Goal: Register for event/course

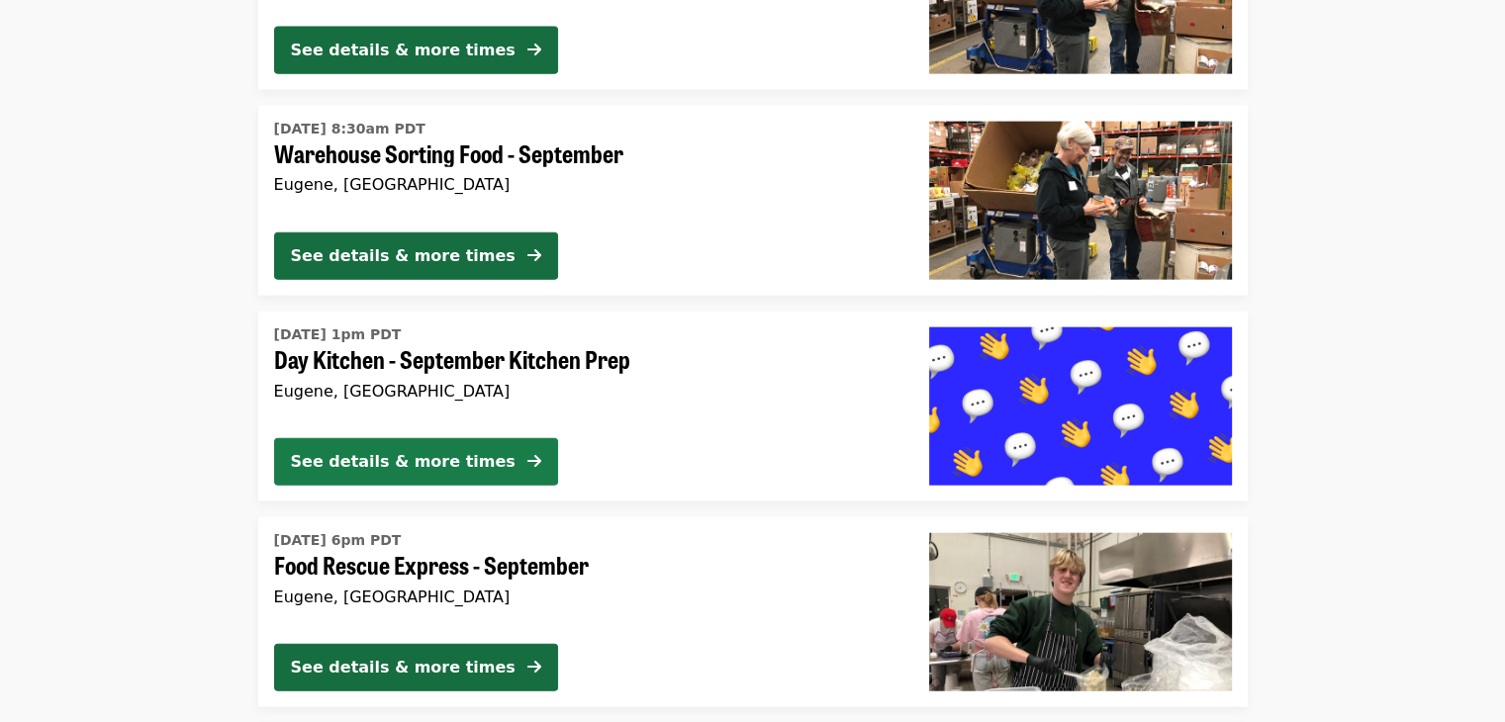
click at [426, 461] on div "See details & more times" at bounding box center [403, 462] width 225 height 24
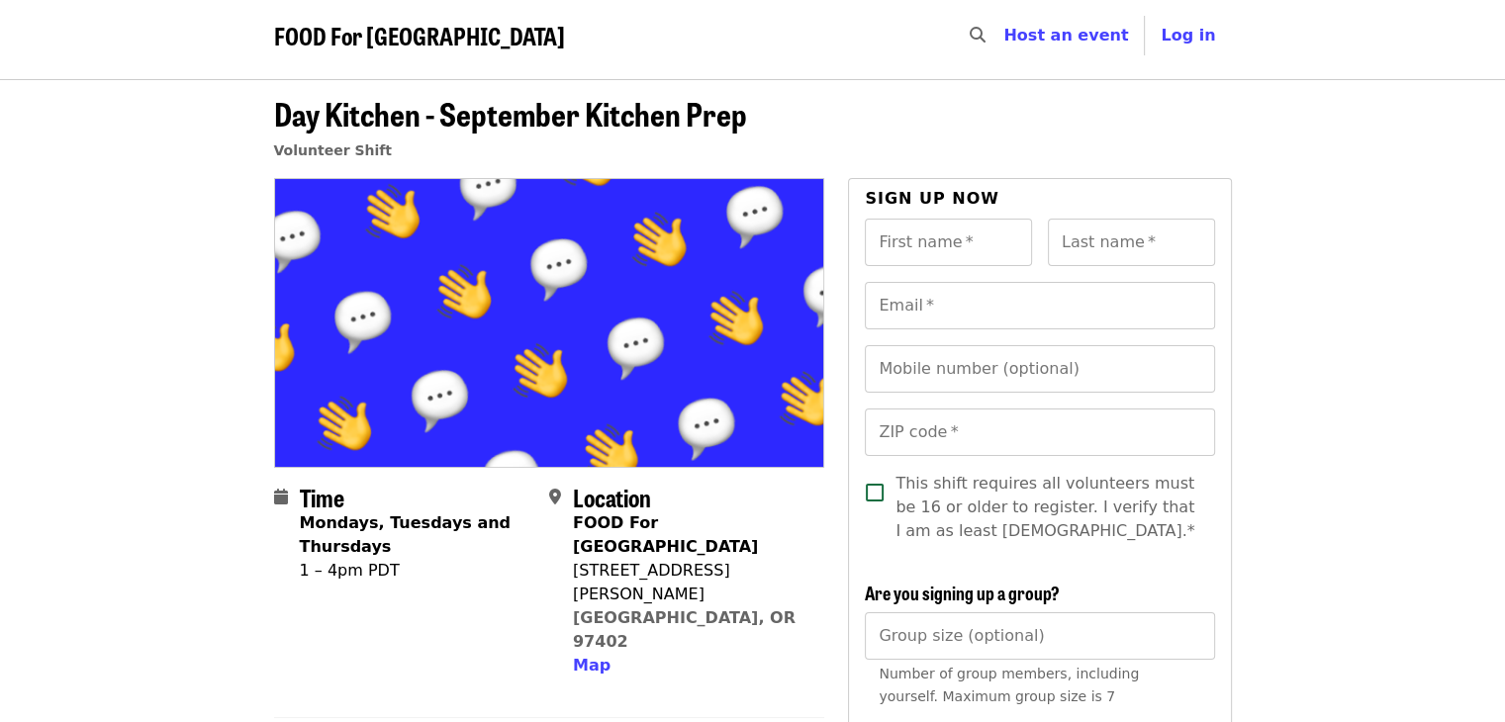
scroll to position [7, 0]
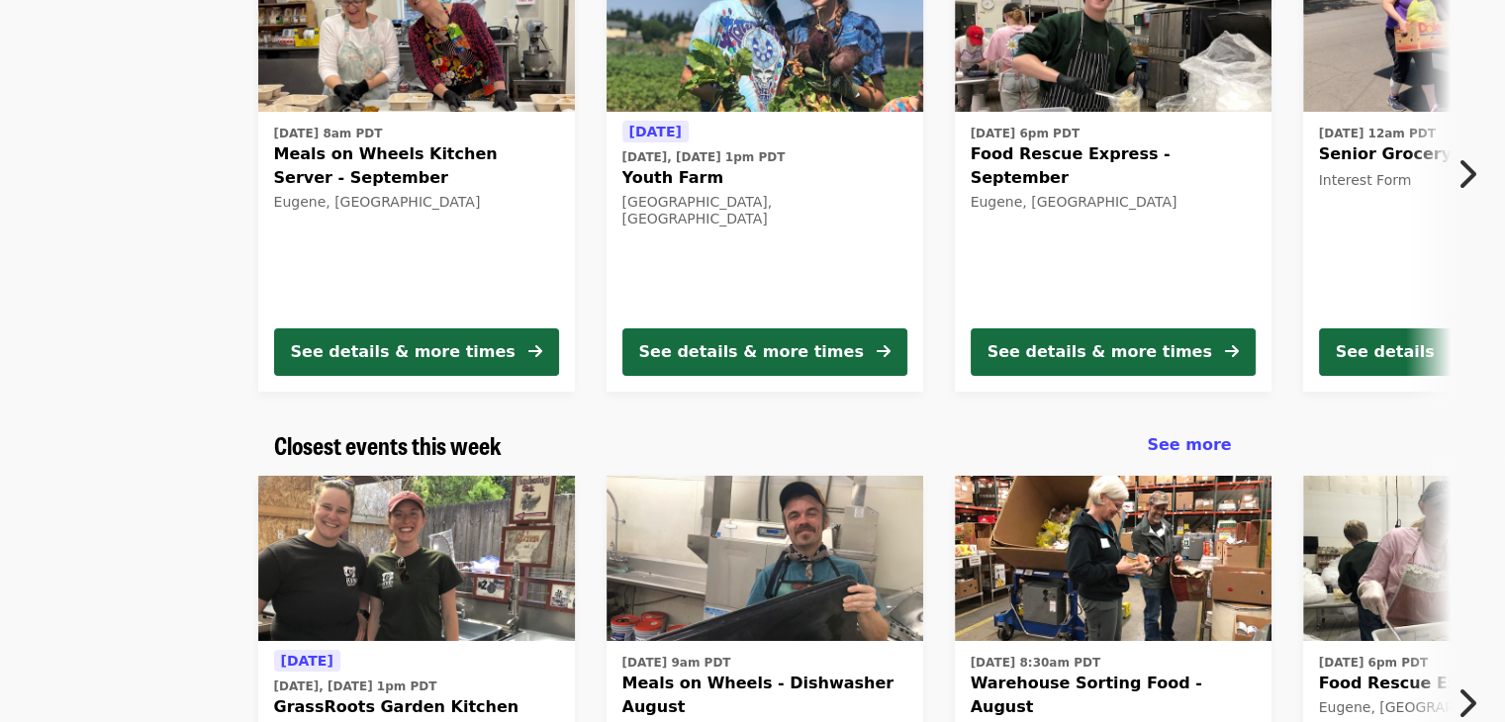
scroll to position [166, 0]
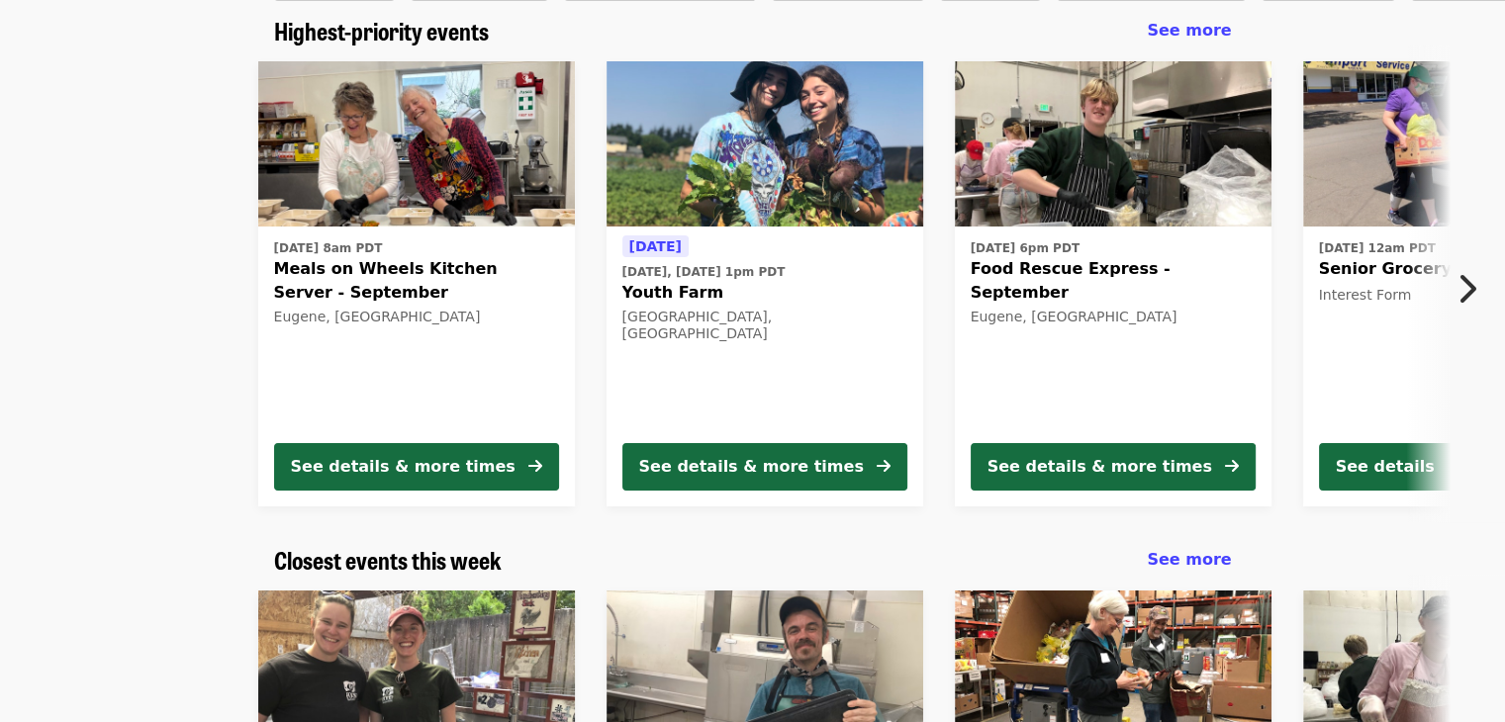
click at [1468, 285] on icon "chevron-right icon" at bounding box center [1467, 289] width 20 height 38
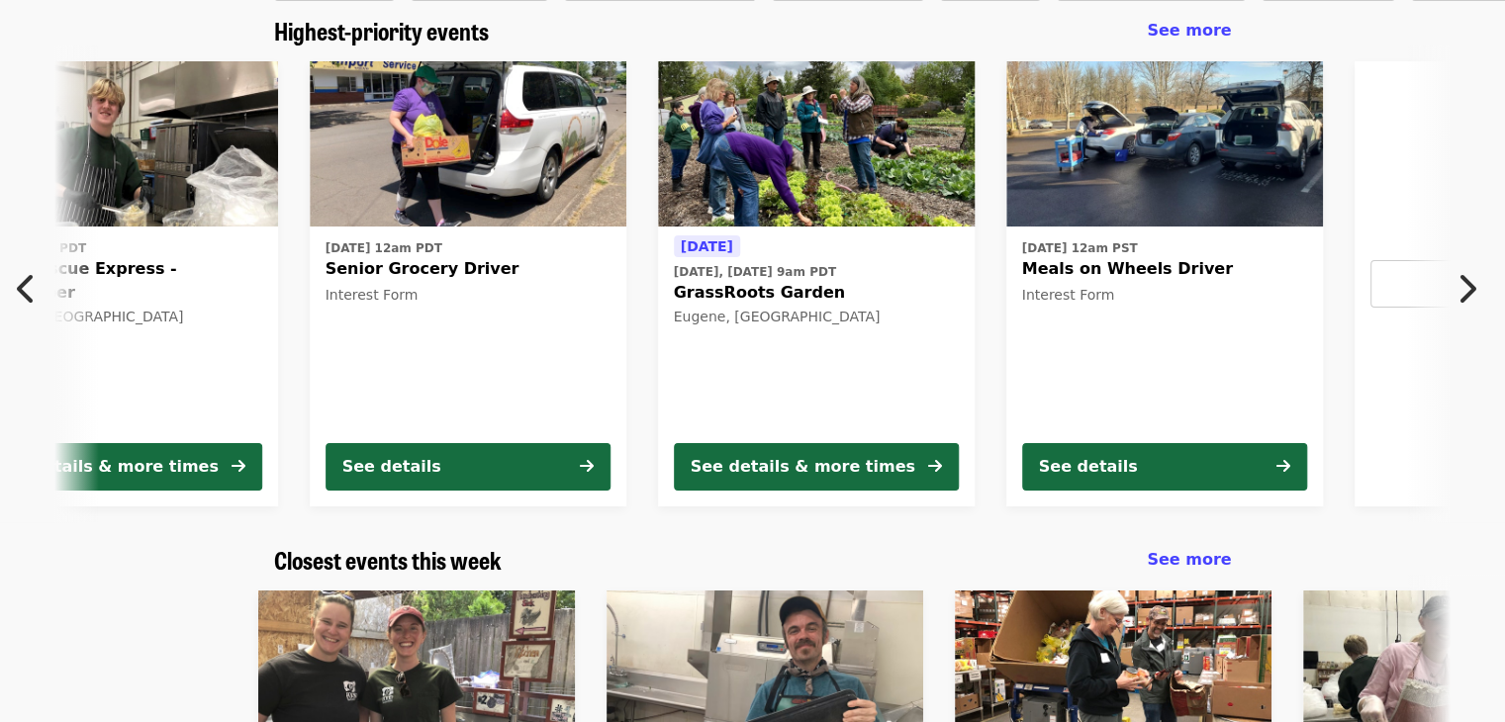
scroll to position [0, 1065]
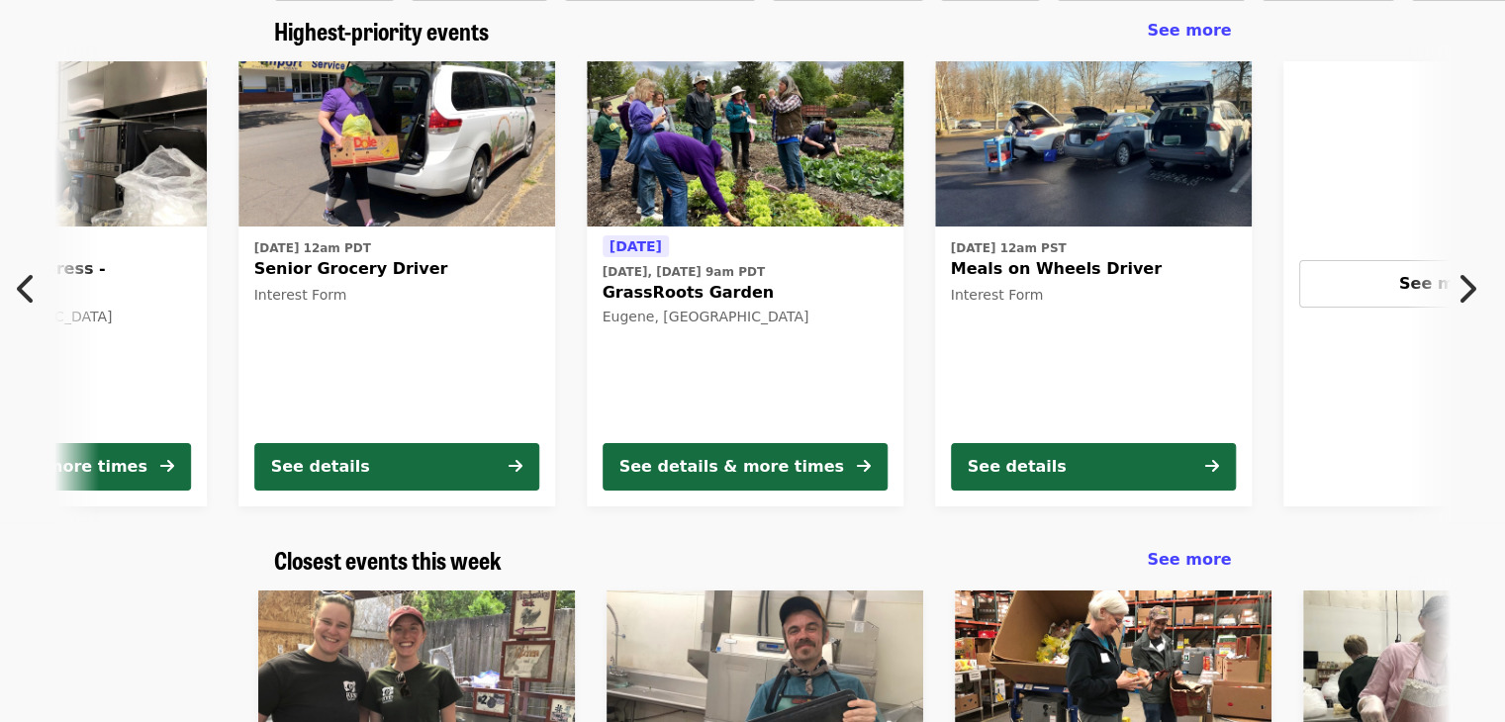
click at [1441, 283] on button "Next item" at bounding box center [1472, 288] width 65 height 55
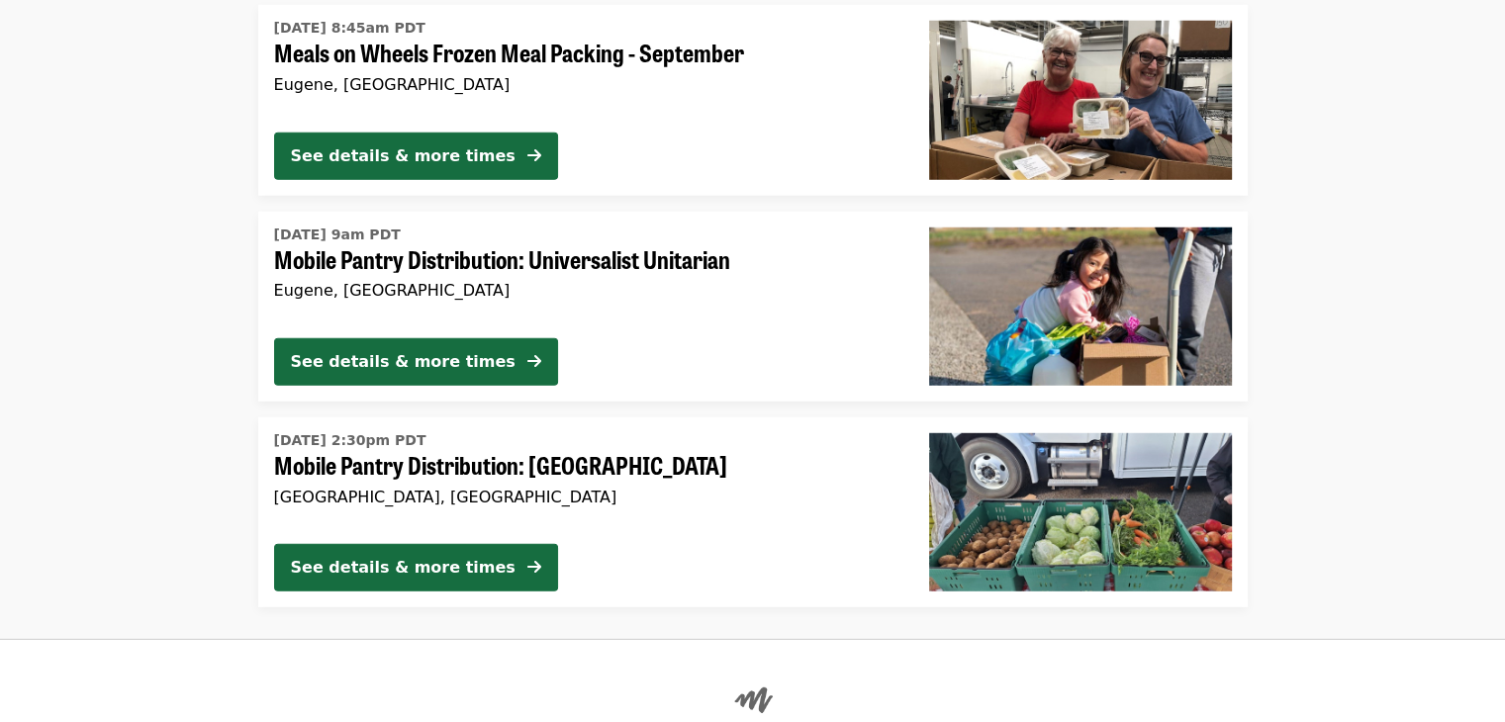
scroll to position [5548, 0]
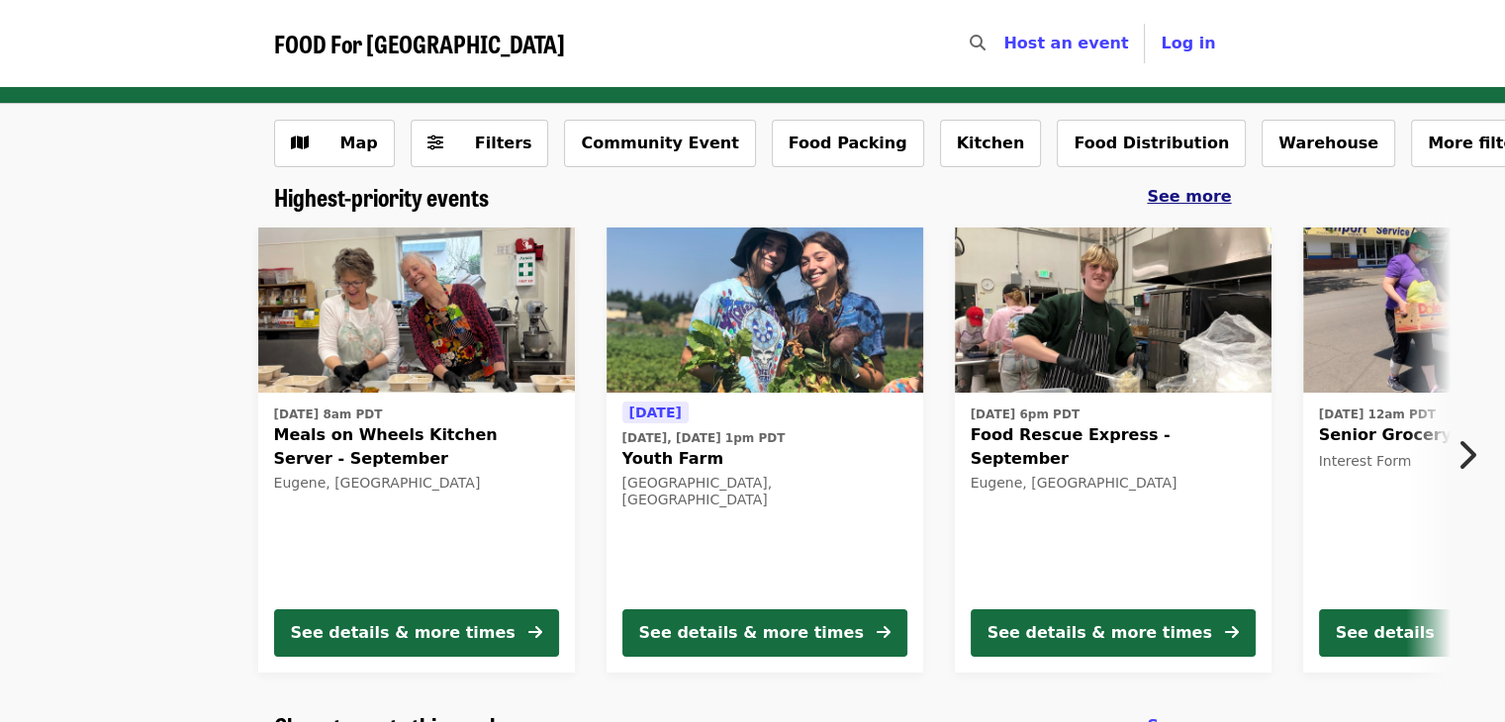
click at [1174, 198] on span "See more" at bounding box center [1189, 196] width 84 height 19
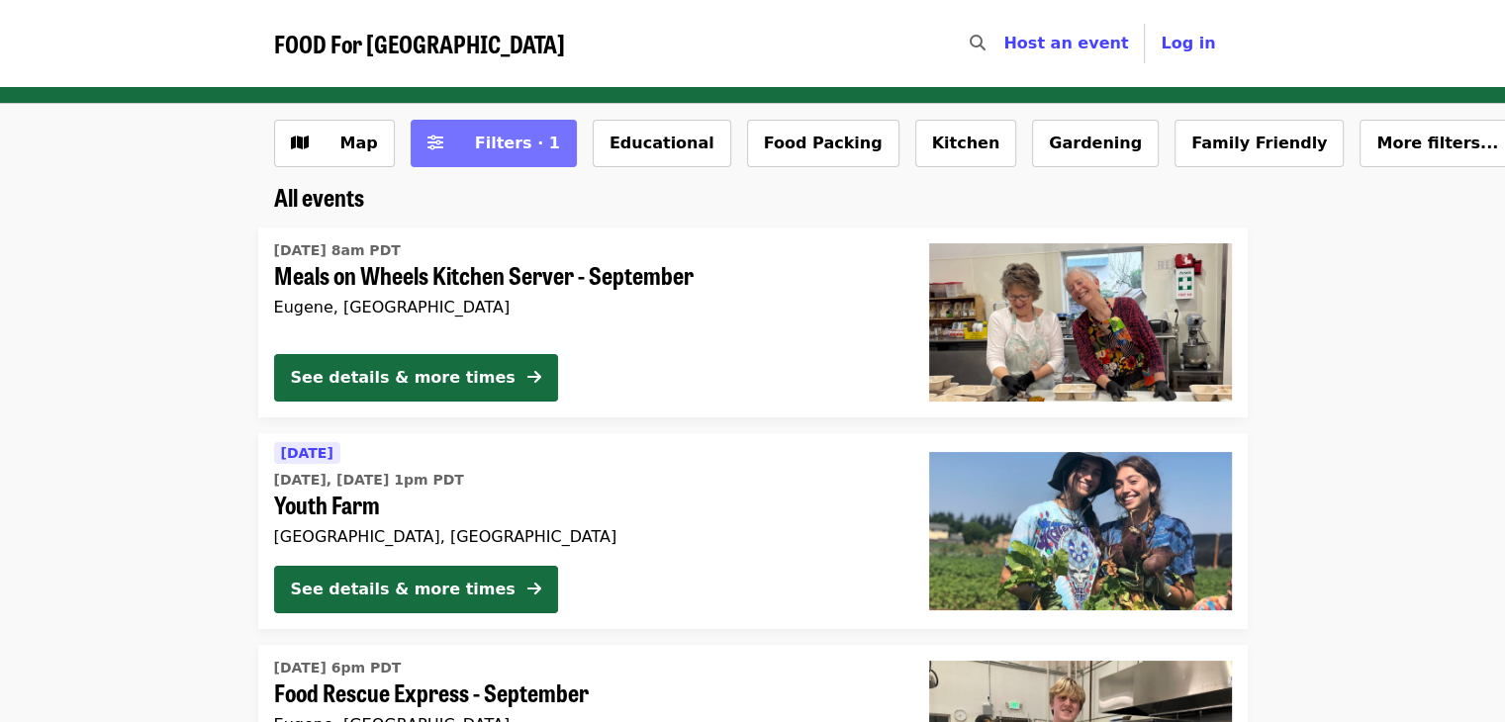
click at [432, 140] on icon "sliders-h icon" at bounding box center [436, 143] width 16 height 19
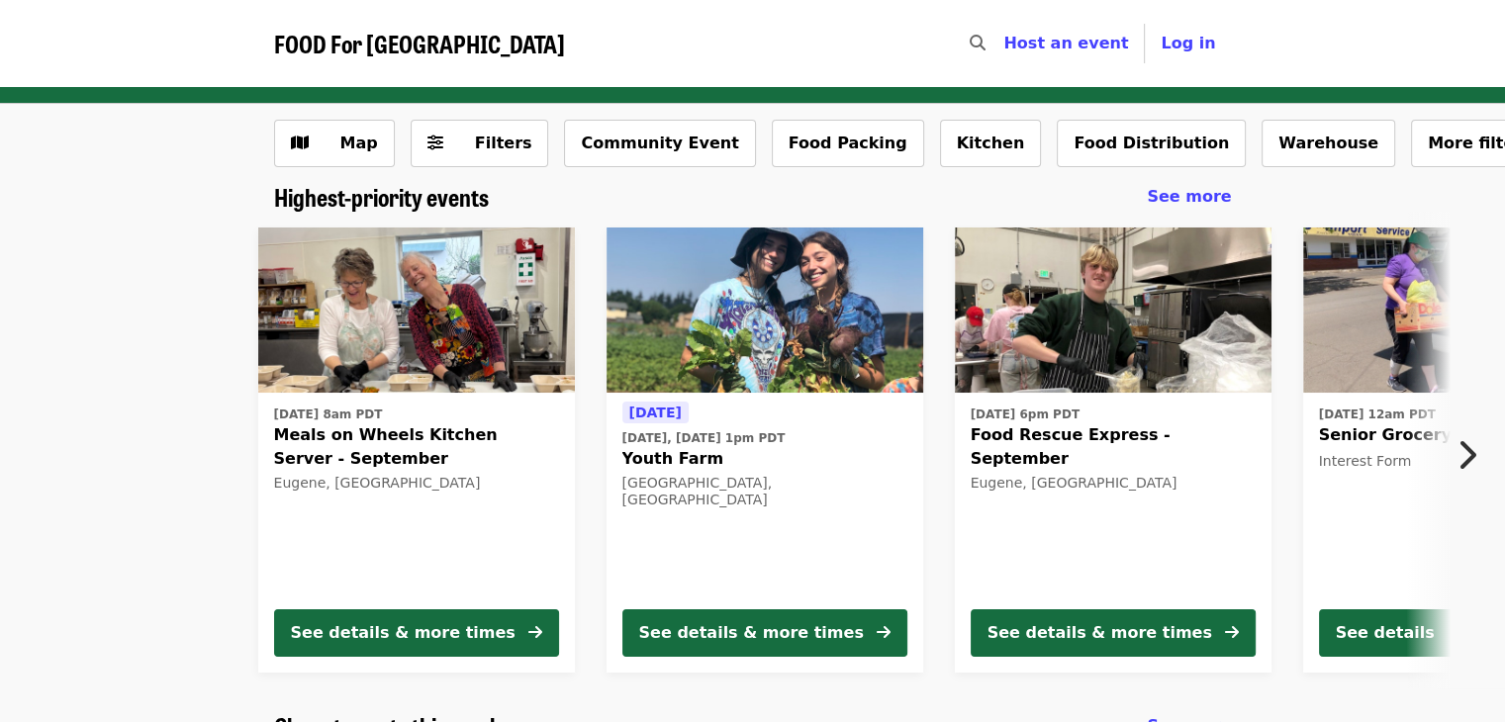
click at [1466, 448] on icon "chevron-right icon" at bounding box center [1467, 455] width 20 height 38
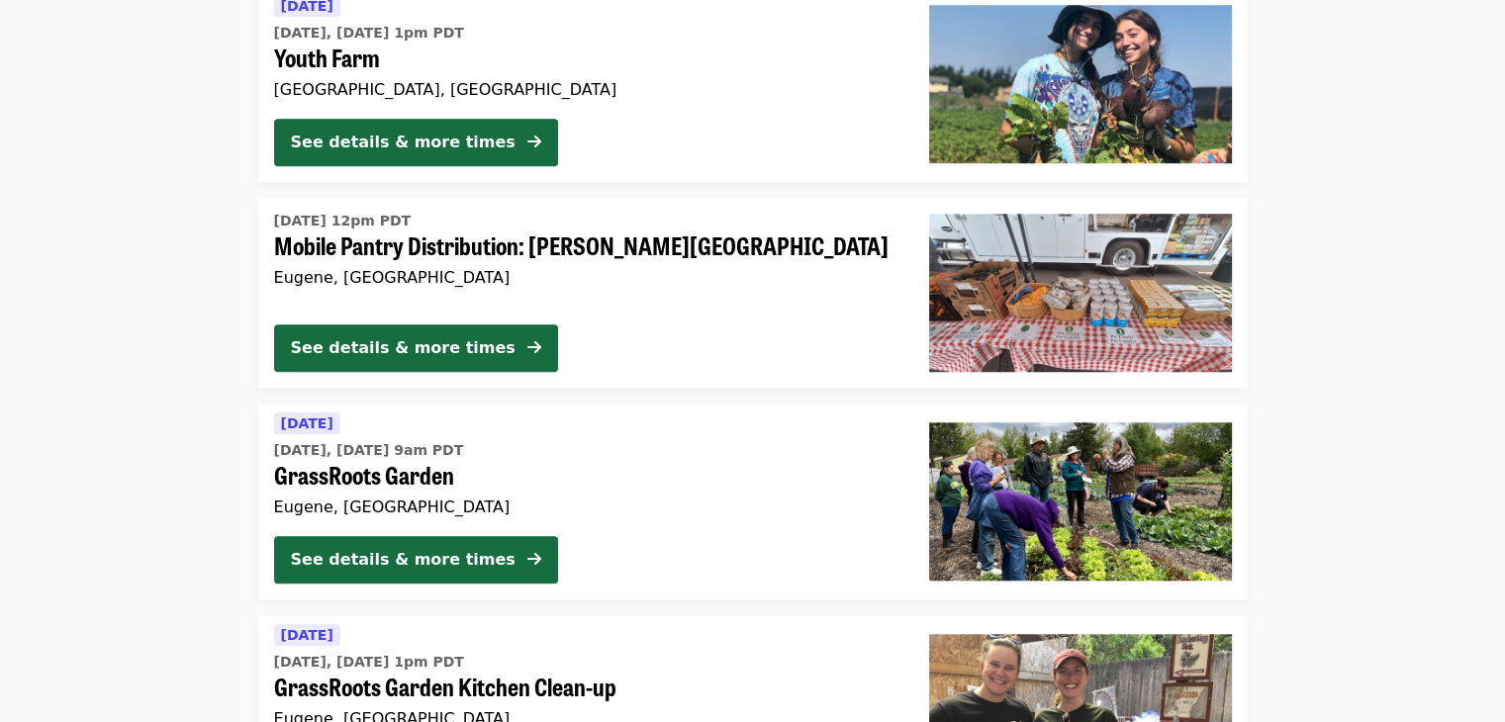
scroll to position [1682, 0]
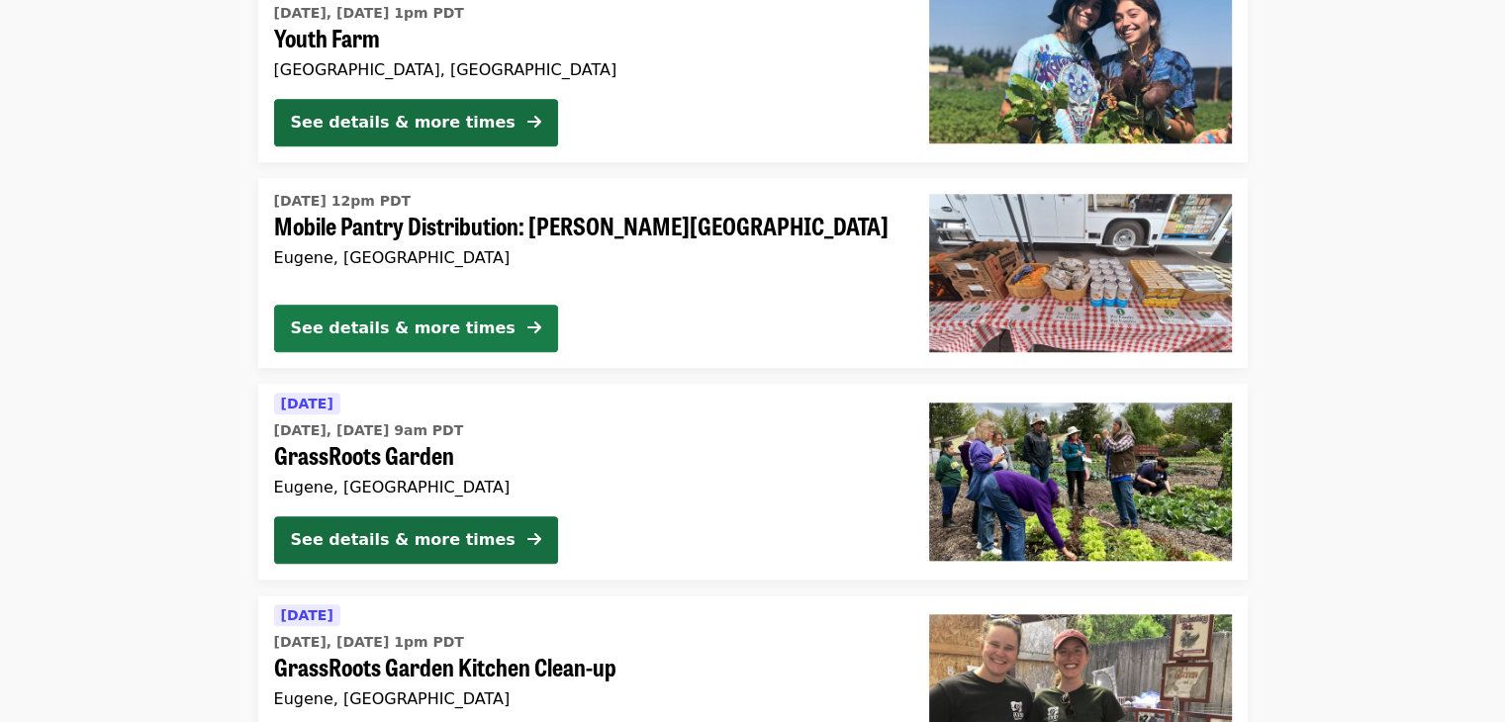
click at [455, 322] on div "See details & more times" at bounding box center [403, 329] width 225 height 24
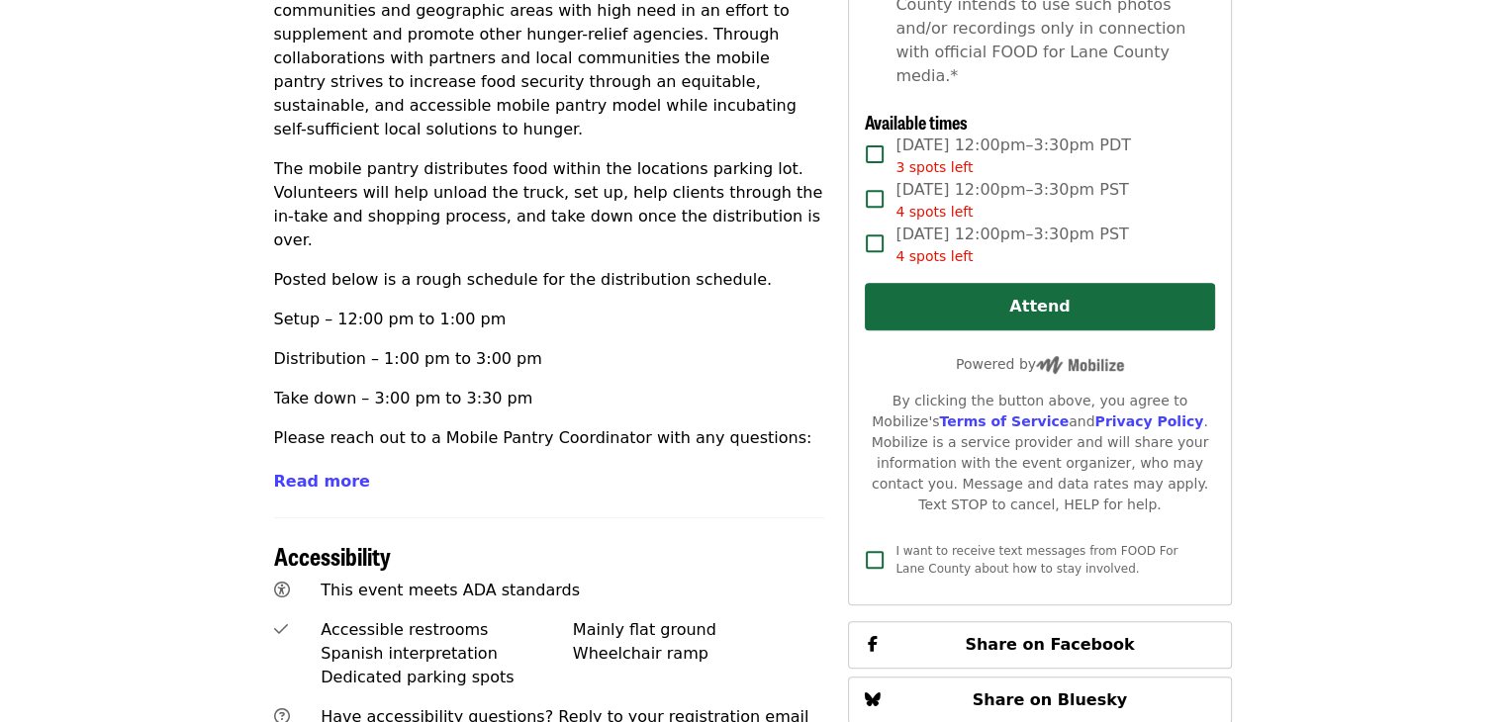
scroll to position [792, 0]
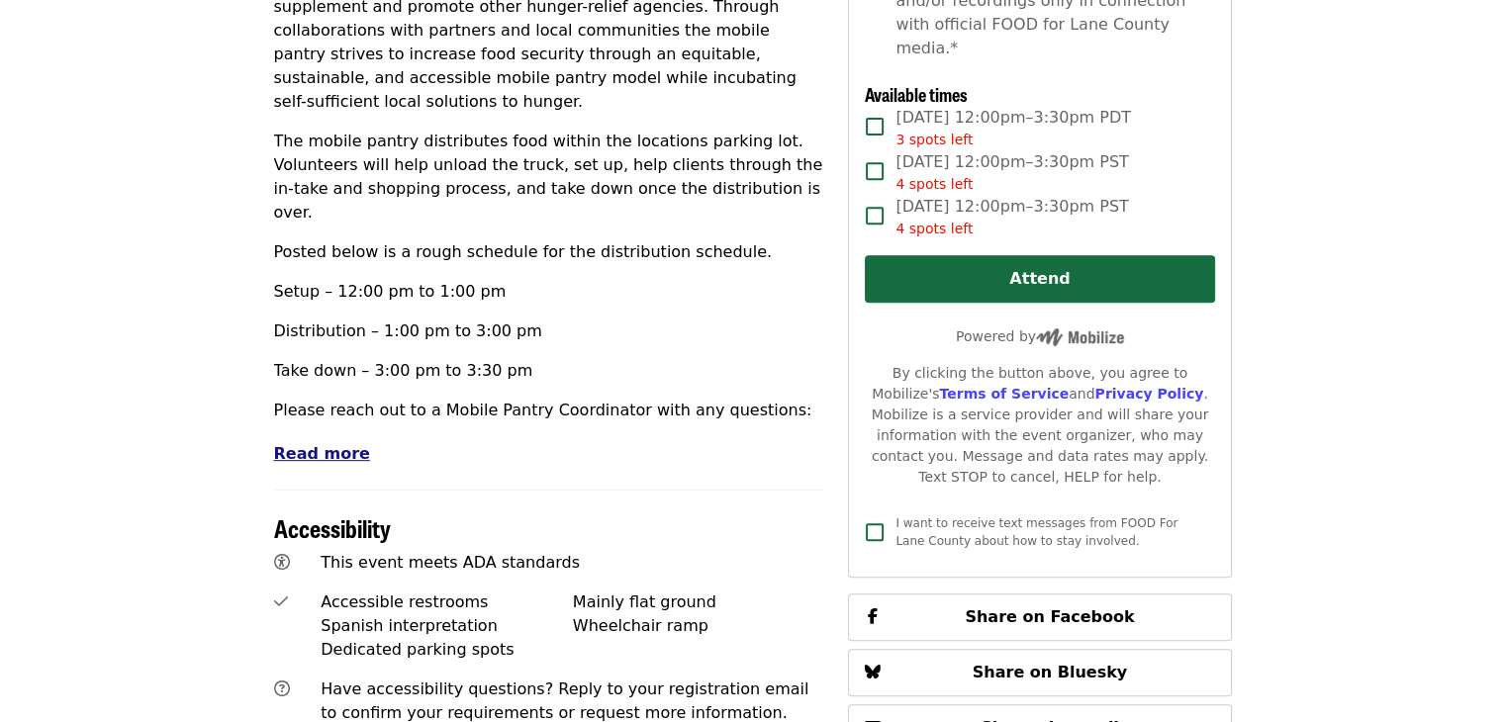
click at [334, 444] on span "Read more" at bounding box center [322, 453] width 96 height 19
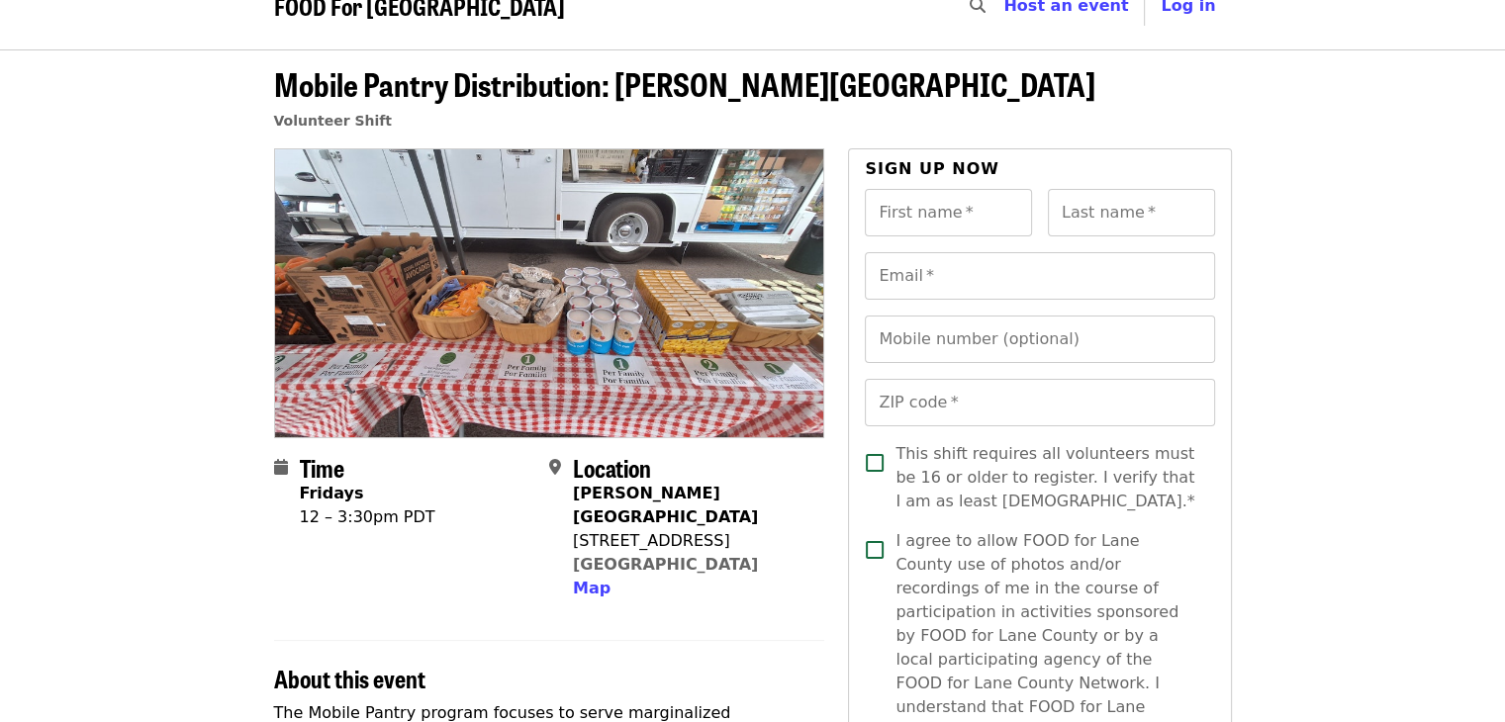
scroll to position [0, 0]
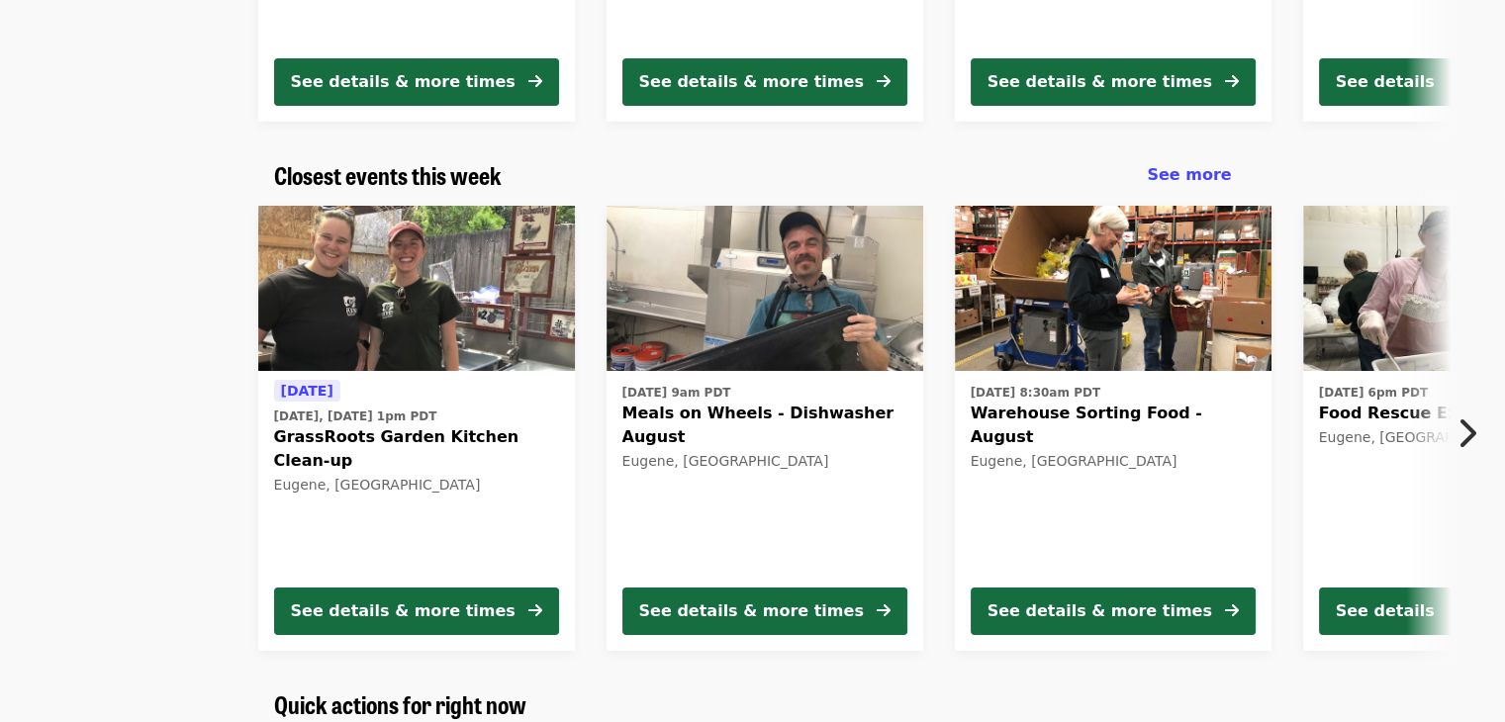
scroll to position [562, 0]
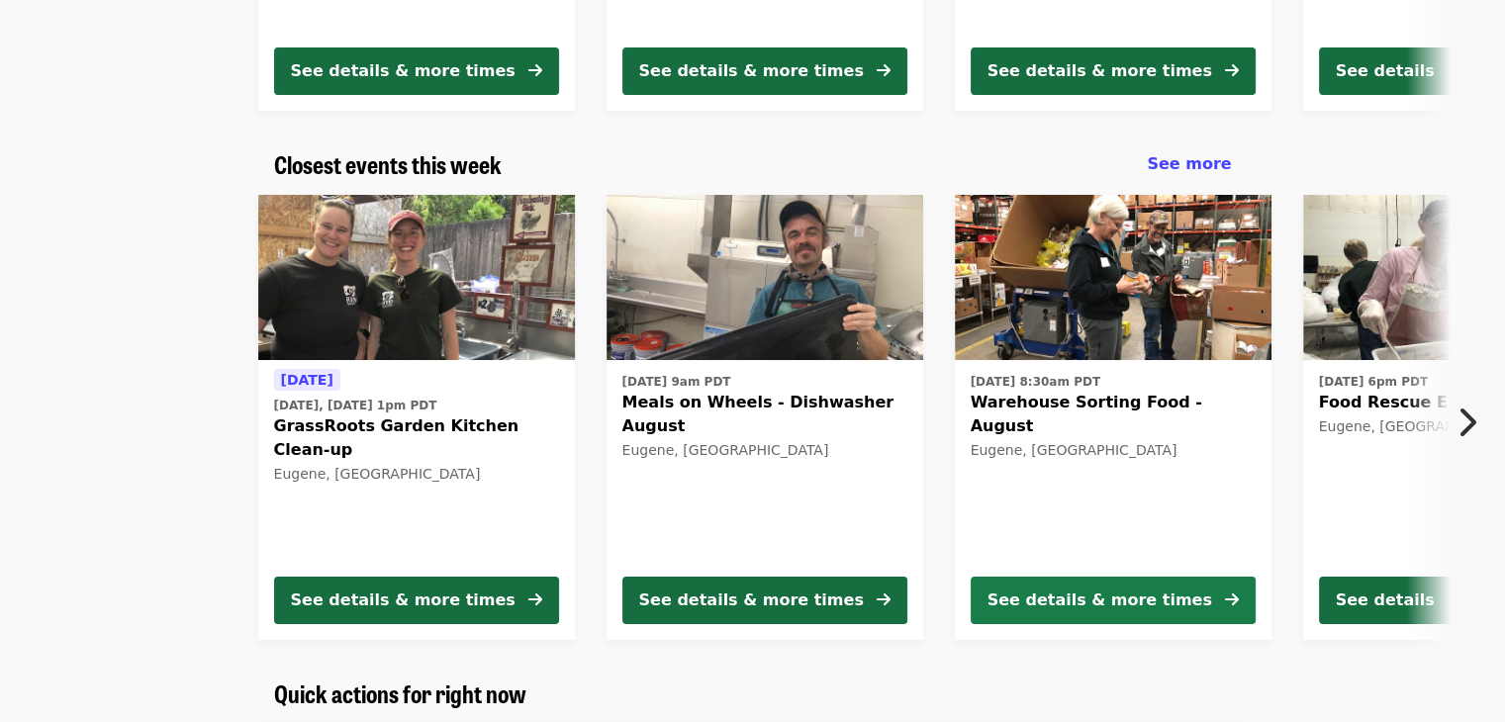
click at [1138, 606] on div "See details & more times" at bounding box center [1100, 601] width 225 height 24
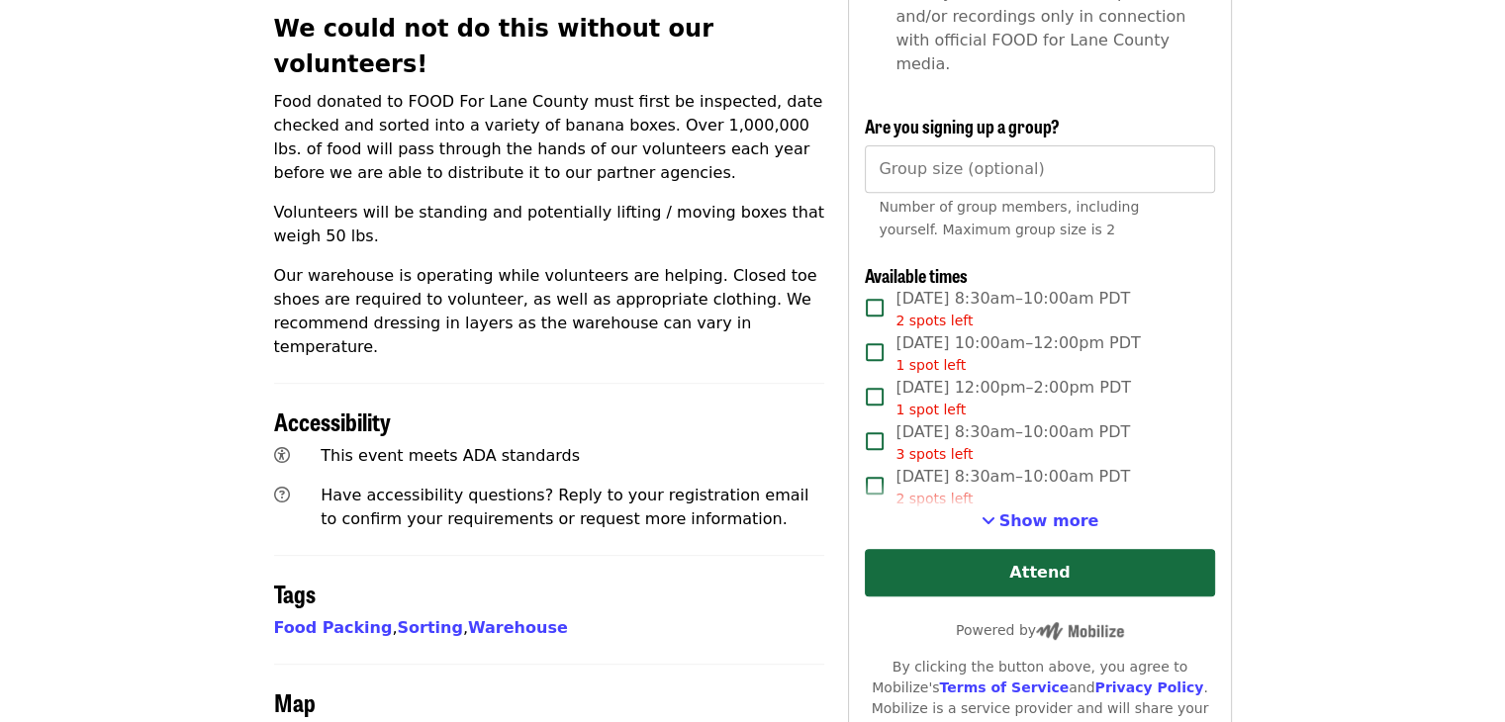
scroll to position [792, 0]
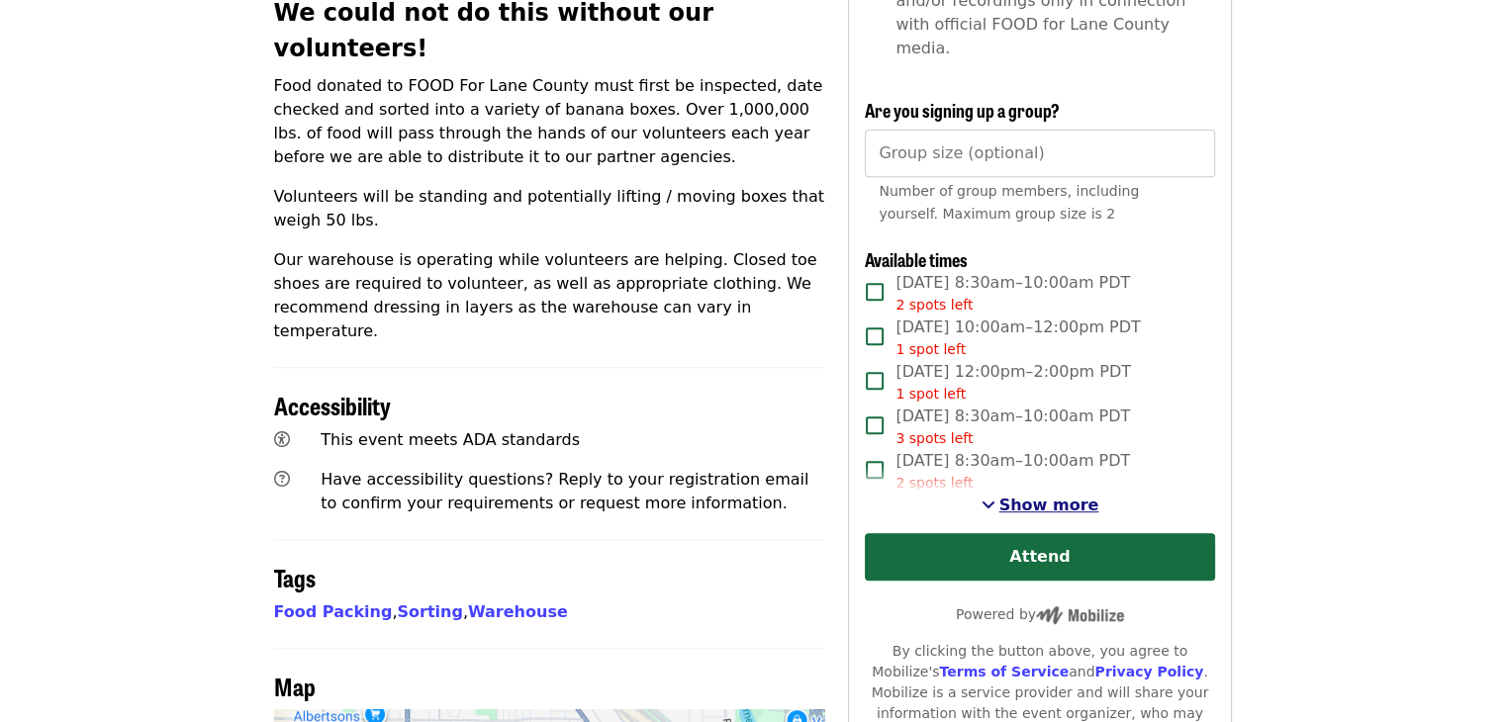
click at [1031, 496] on span "Show more" at bounding box center [1050, 505] width 100 height 19
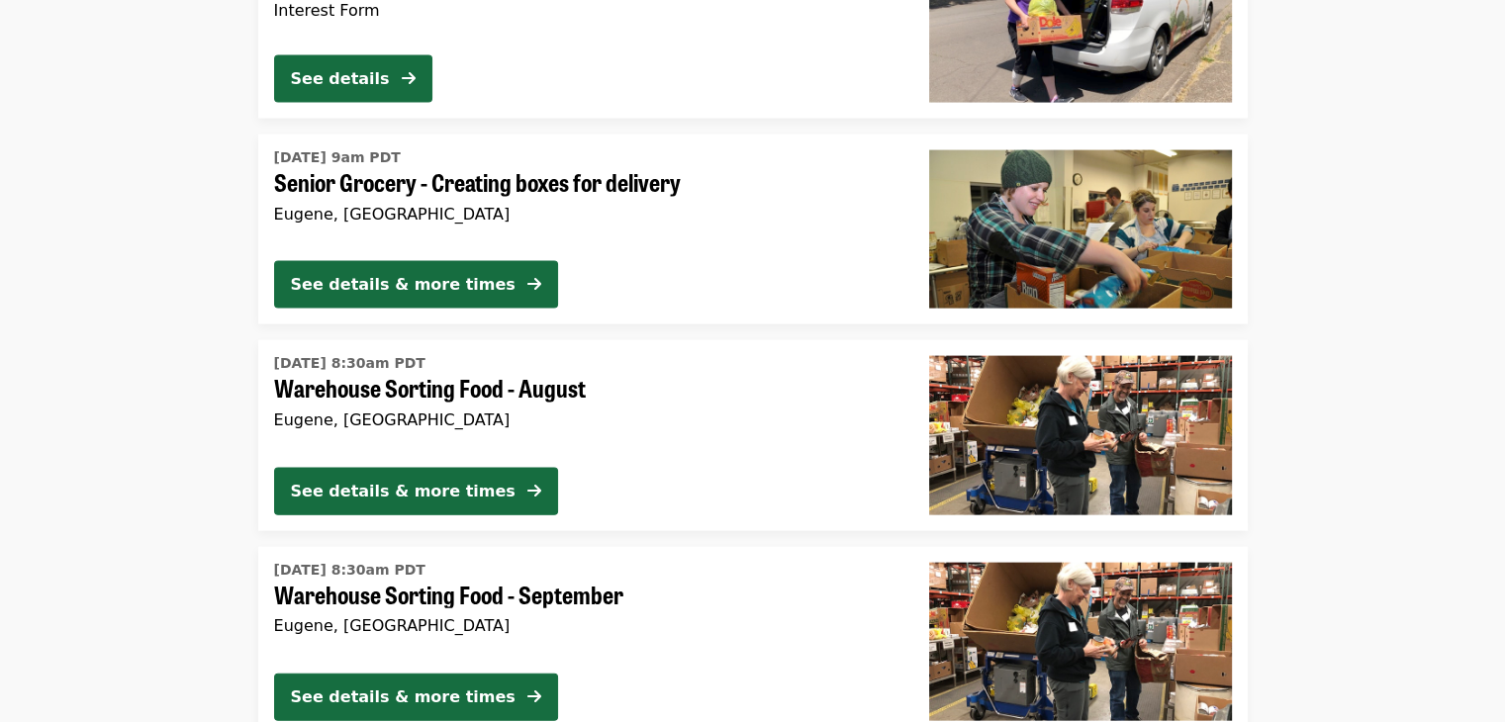
scroll to position [4256, 0]
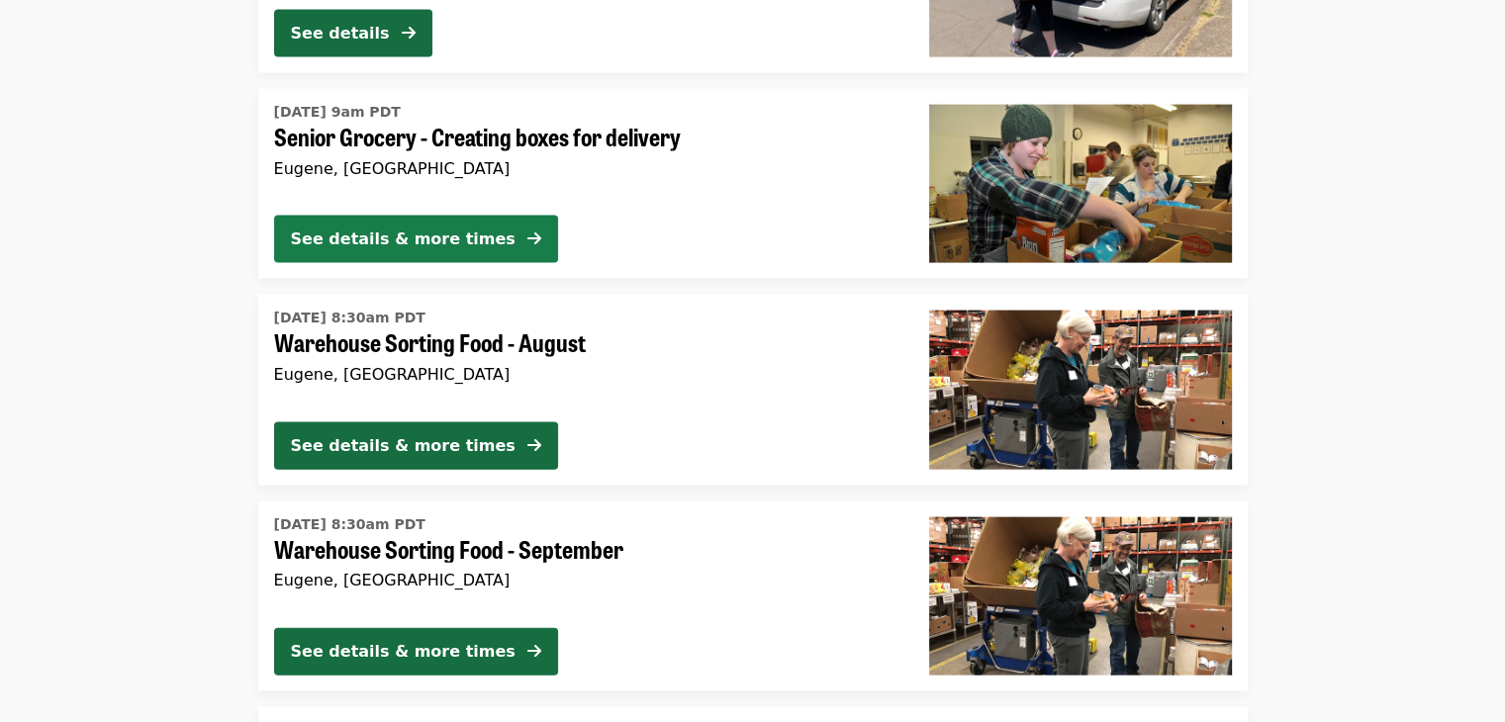
click at [360, 238] on div "See details & more times" at bounding box center [403, 240] width 225 height 24
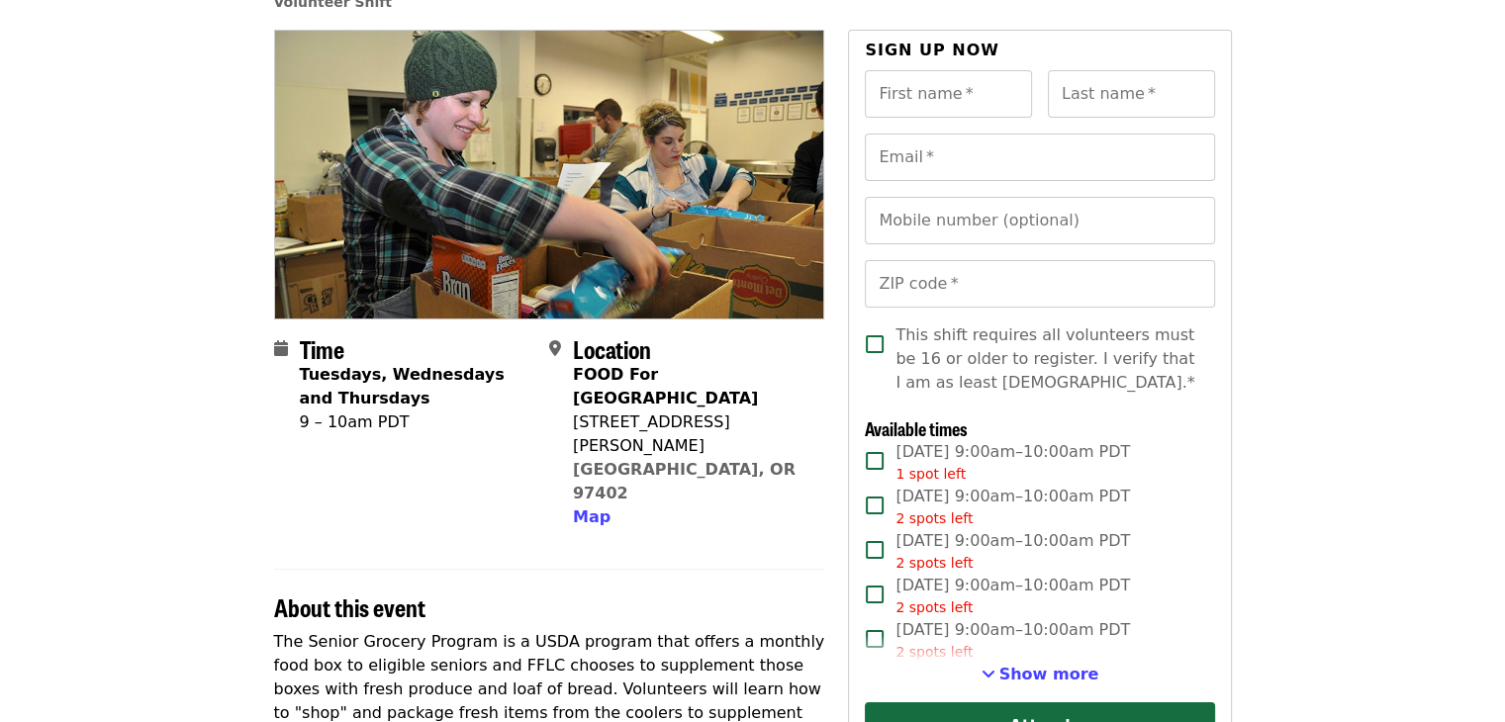
scroll to position [297, 0]
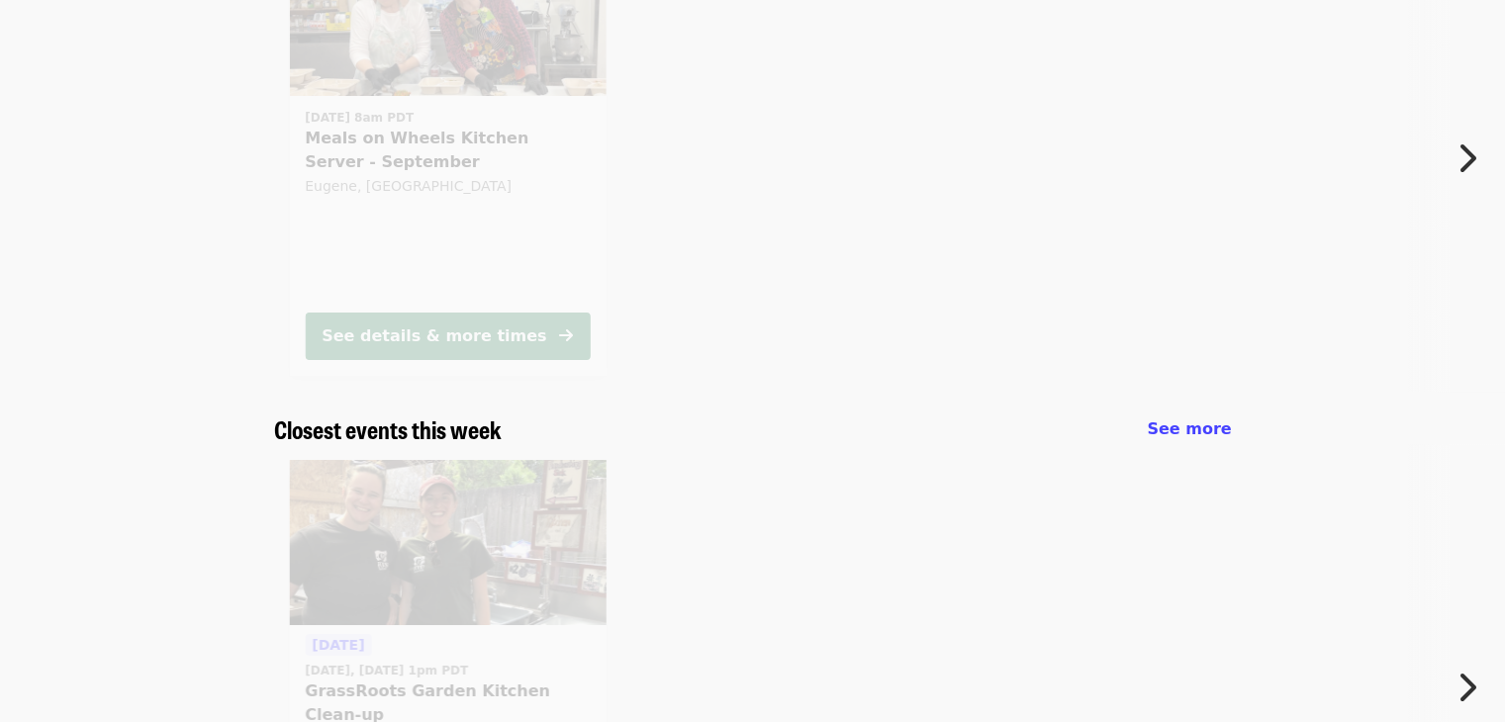
scroll to position [364, 0]
